Goal: Task Accomplishment & Management: Complete application form

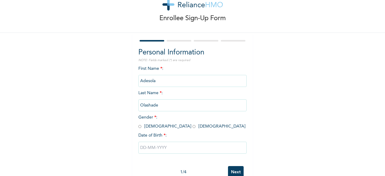
scroll to position [36, 0]
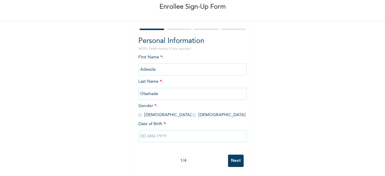
click at [192, 112] on input "radio" at bounding box center [193, 115] width 3 height 6
radio input "true"
click at [163, 131] on input "text" at bounding box center [192, 136] width 108 height 12
select select "8"
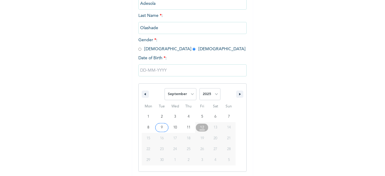
scroll to position [98, 0]
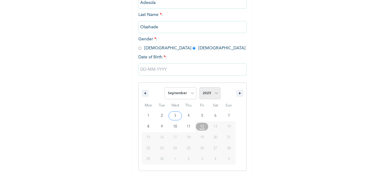
click at [207, 97] on select "2025 2024 2023 2022 2021 2020 2019 2018 2017 2016 2015 2014 2013 2012 2011 2010…" at bounding box center [209, 93] width 21 height 12
select select "1985"
click at [199, 88] on select "2025 2024 2023 2022 2021 2020 2019 2018 2017 2016 2015 2014 2013 2012 2011 2010…" at bounding box center [209, 93] width 21 height 12
type input "[DATE]"
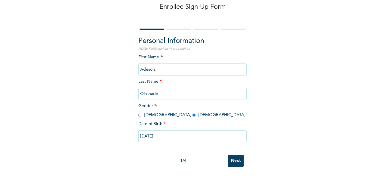
click at [182, 136] on input "[DATE]" at bounding box center [192, 136] width 108 height 12
select select "8"
select select "1985"
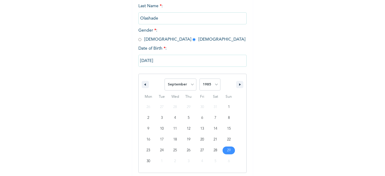
scroll to position [108, 0]
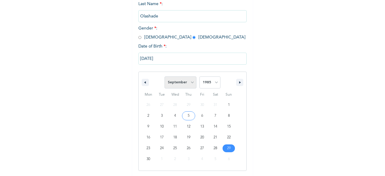
click at [188, 84] on select "January February March April May June July August September October November De…" at bounding box center [180, 82] width 32 height 12
select select "10"
click at [164, 77] on select "January February March April May June July August September October November De…" at bounding box center [180, 82] width 32 height 12
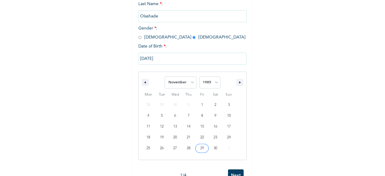
type input "[DATE]"
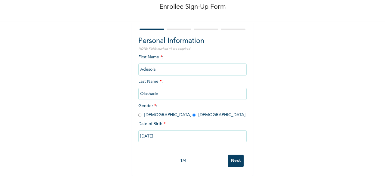
click at [233, 158] on input "Next" at bounding box center [236, 160] width 16 height 12
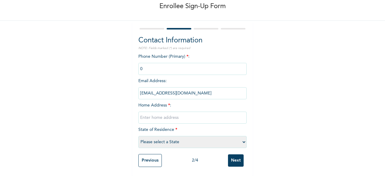
click at [187, 116] on input "text" at bounding box center [192, 117] width 108 height 12
paste input "55B Mudashiru Eletu way Osapa London Lekki"
type input "55B Mudashiru Eletu way Osapa London Lekki"
click at [176, 139] on select "Please select a State [PERSON_NAME] (FCT) [PERSON_NAME] Ibom [GEOGRAPHIC_DATA] …" at bounding box center [192, 142] width 108 height 12
select select "25"
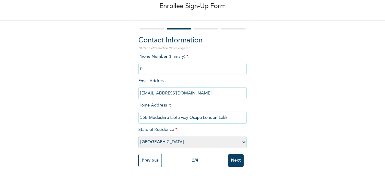
click at [138, 136] on select "Please select a State [PERSON_NAME] (FCT) [PERSON_NAME] Ibom [GEOGRAPHIC_DATA] …" at bounding box center [192, 142] width 108 height 12
click at [232, 158] on input "Next" at bounding box center [236, 160] width 16 height 12
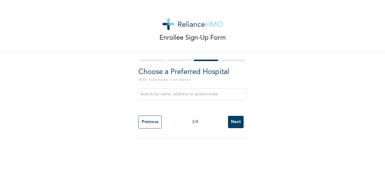
click at [232, 118] on input "Next" at bounding box center [236, 122] width 16 height 12
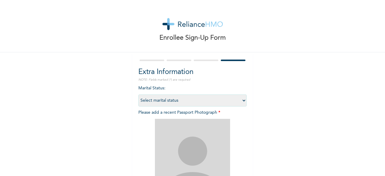
click at [227, 102] on select "Select marital status [DEMOGRAPHIC_DATA] Married [DEMOGRAPHIC_DATA] Widow/[DEMO…" at bounding box center [192, 100] width 108 height 12
select select "1"
click at [138, 94] on select "Select marital status [DEMOGRAPHIC_DATA] Married [DEMOGRAPHIC_DATA] Widow/[DEMO…" at bounding box center [192, 100] width 108 height 12
click at [191, 136] on img at bounding box center [192, 156] width 75 height 75
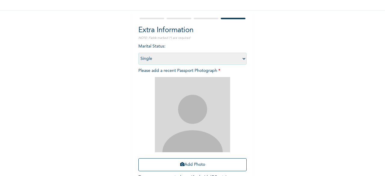
scroll to position [88, 0]
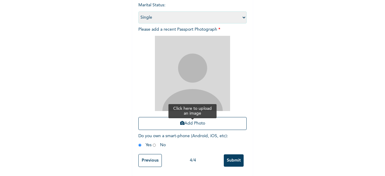
click at [186, 122] on button "Add Photo" at bounding box center [192, 123] width 108 height 13
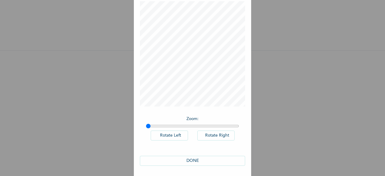
scroll to position [34, 0]
click at [203, 163] on button "DONE" at bounding box center [192, 159] width 105 height 10
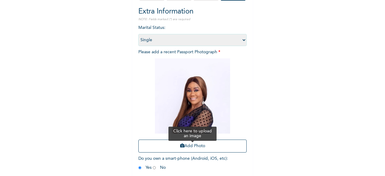
scroll to position [88, 0]
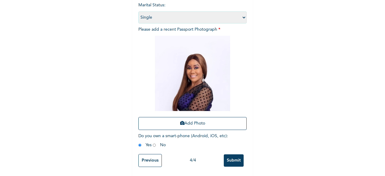
click at [232, 154] on input "Submit" at bounding box center [234, 160] width 20 height 12
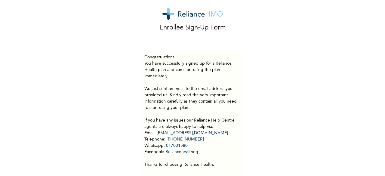
scroll to position [0, 0]
